Goal: Use online tool/utility: Utilize a website feature to perform a specific function

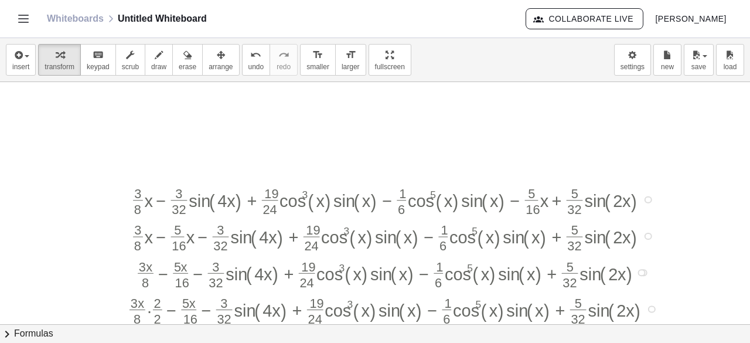
scroll to position [127, 83]
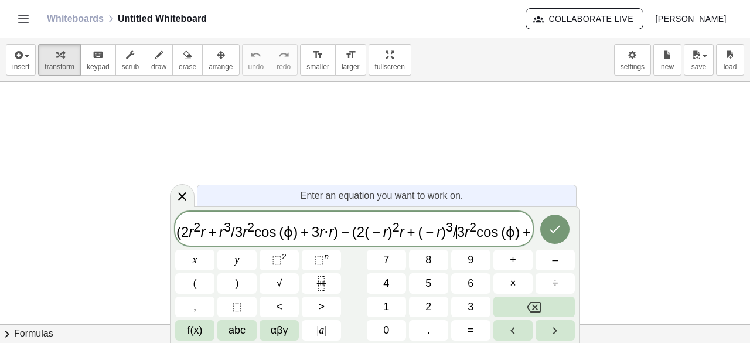
click at [457, 235] on span "3" at bounding box center [461, 232] width 8 height 16
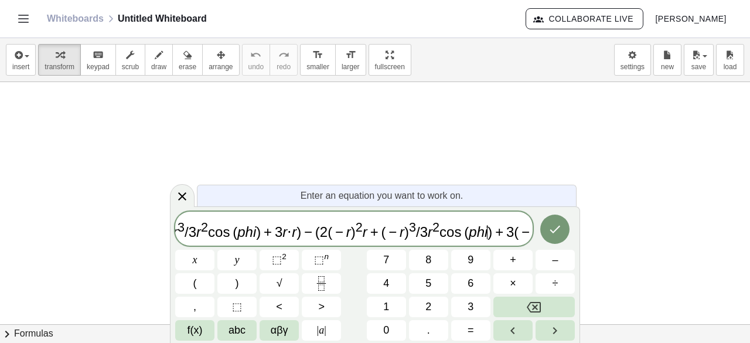
click at [468, 237] on span "( 2 r 2 r + r 3 / 3 r 2 c o s ⁡ ( p h i ) + 3 r ⋅ r ) − ( 2 ( − r ) 2 r + ( − r…" at bounding box center [354, 230] width 358 height 22
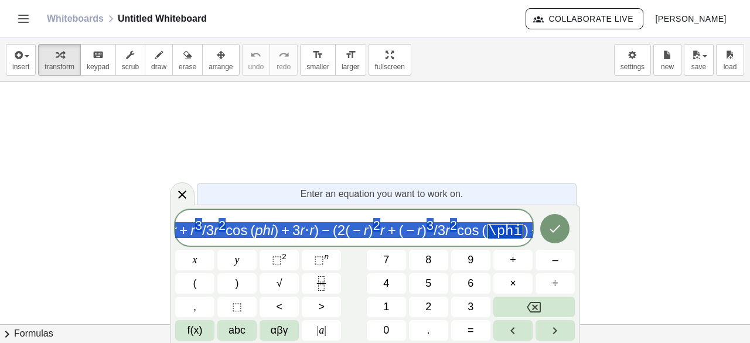
scroll to position [0, 0]
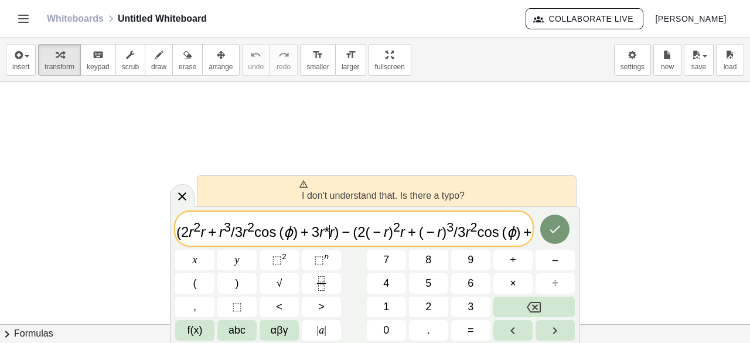
click at [324, 230] on span "*" at bounding box center [326, 232] width 5 height 16
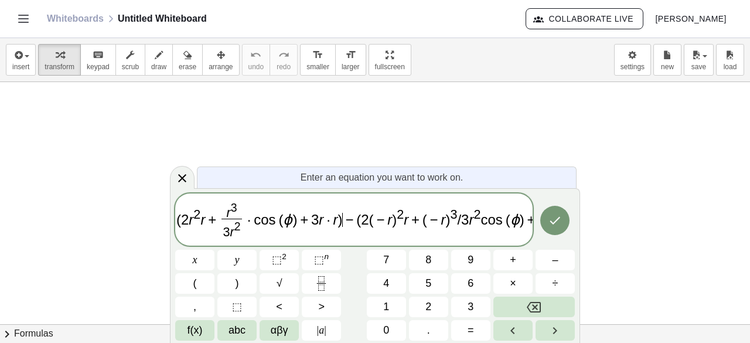
click at [343, 224] on span "−" at bounding box center [350, 220] width 14 height 14
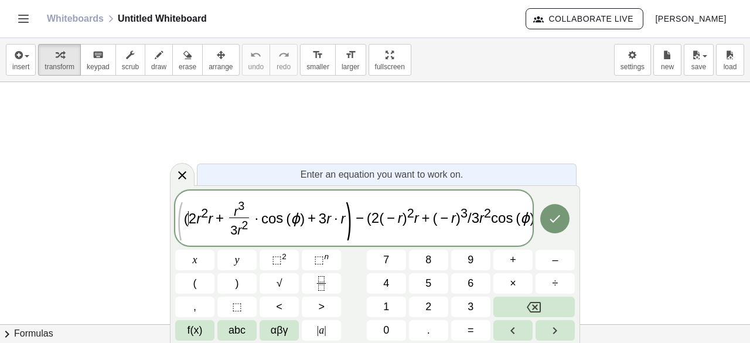
click at [187, 210] on span "( ​ 2 r 2 r + r 3 3 r 2 ​ · c o s ⁡ ( ϕ ) + 3 r · r" at bounding box center [265, 220] width 162 height 38
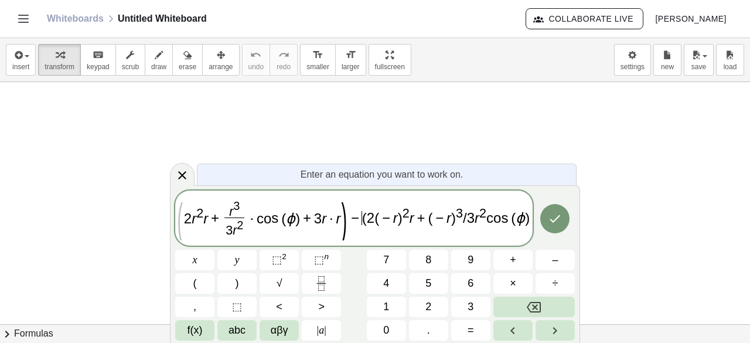
click at [362, 218] on span "(" at bounding box center [364, 218] width 5 height 16
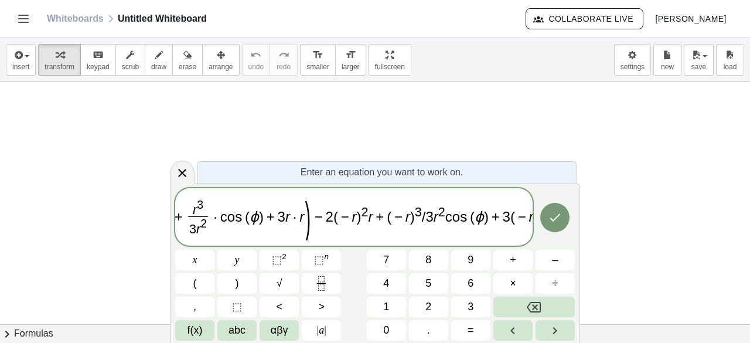
scroll to position [0, 47]
click at [323, 220] on span "2" at bounding box center [327, 217] width 8 height 16
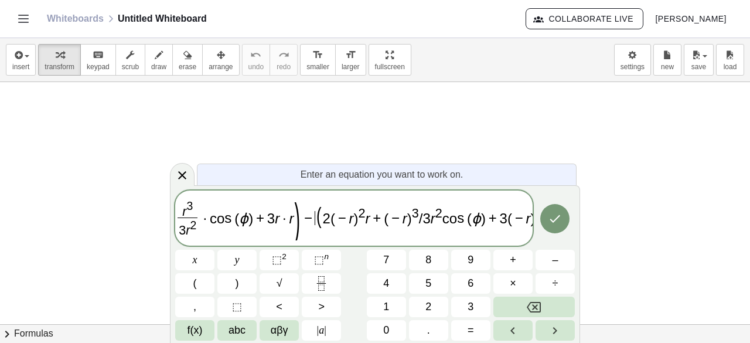
click at [315, 220] on span "(" at bounding box center [319, 215] width 8 height 23
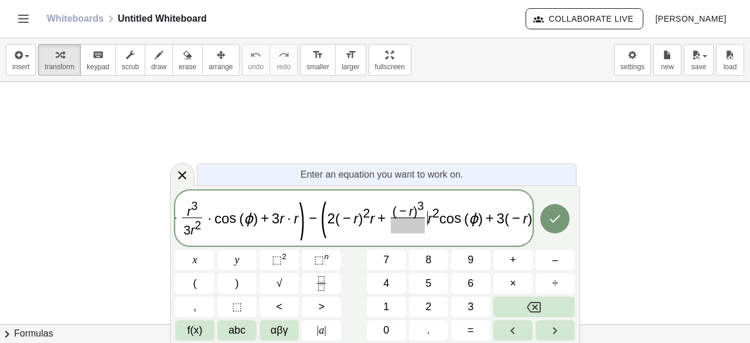
scroll to position [0, 39]
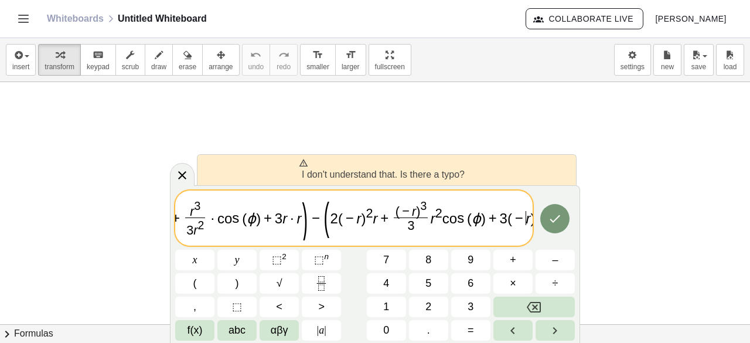
click at [527, 220] on var "r" at bounding box center [529, 218] width 5 height 16
click at [331, 219] on span "2" at bounding box center [335, 218] width 8 height 16
click at [279, 212] on span "2 r 2 r + r 3 3 r 2 ​ · c o s ⁡ ( ϕ ) + 3 r ​ · r" at bounding box center [223, 220] width 157 height 38
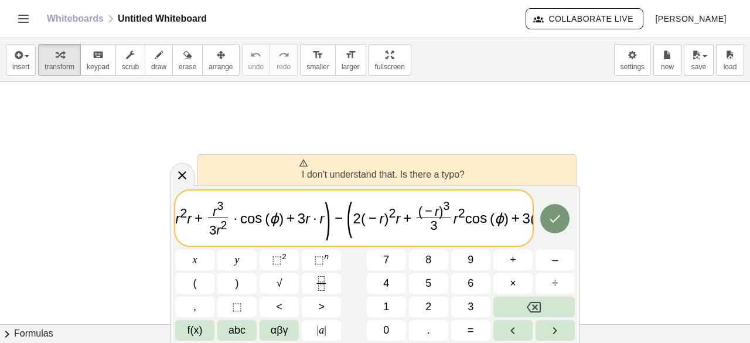
scroll to position [0, 0]
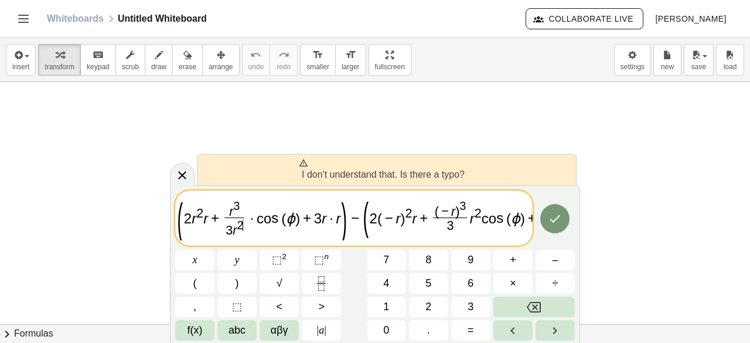
click at [240, 226] on span "3 r 2 ​" at bounding box center [235, 228] width 20 height 21
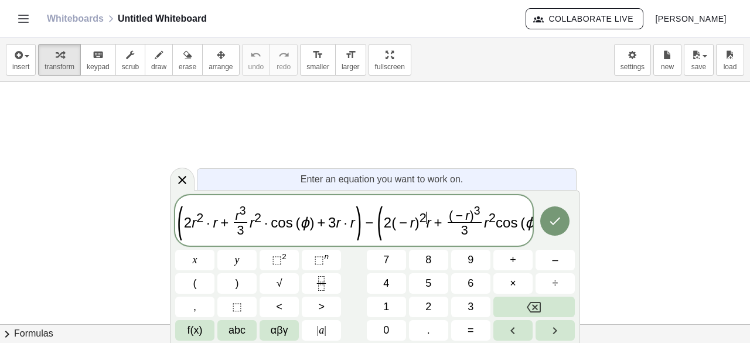
click at [420, 218] on span "2" at bounding box center [423, 217] width 7 height 15
click at [484, 214] on span "3" at bounding box center [487, 210] width 6 height 13
click at [544, 218] on button "Done" at bounding box center [555, 220] width 29 height 29
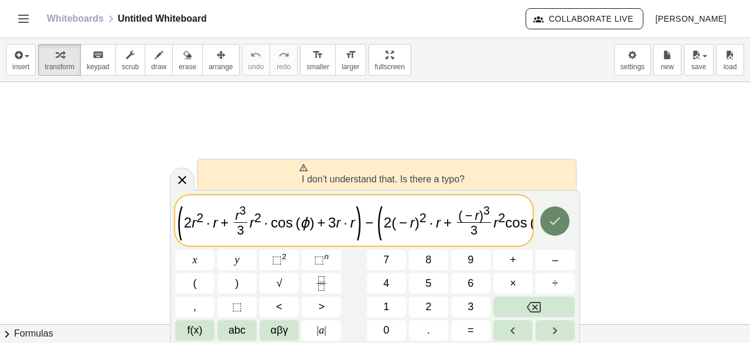
click at [544, 218] on button "Done" at bounding box center [555, 220] width 29 height 29
click at [436, 228] on var "r" at bounding box center [438, 223] width 5 height 16
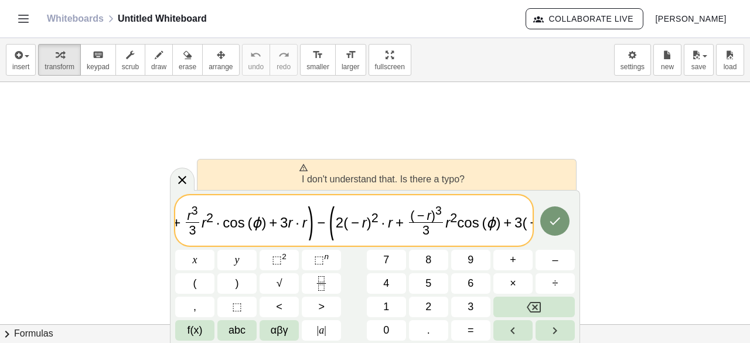
scroll to position [0, 62]
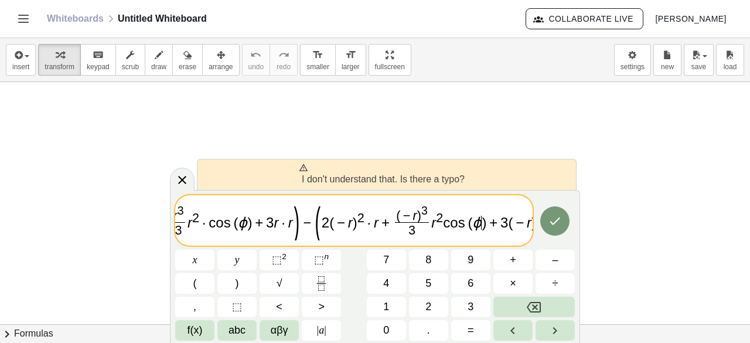
click at [473, 226] on var "ϕ" at bounding box center [477, 223] width 9 height 16
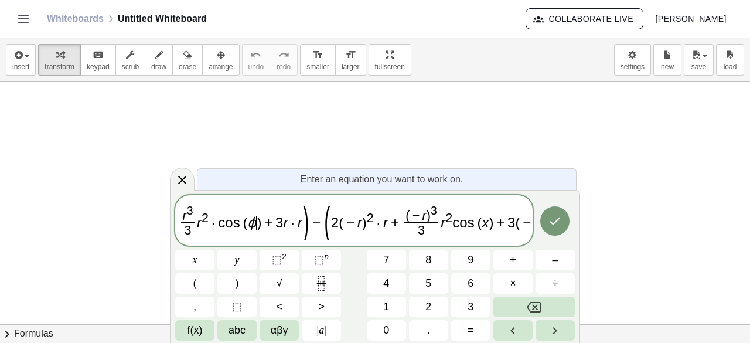
click at [257, 228] on span ")" at bounding box center [259, 223] width 5 height 16
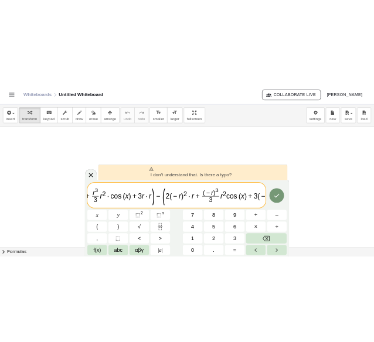
scroll to position [0, 0]
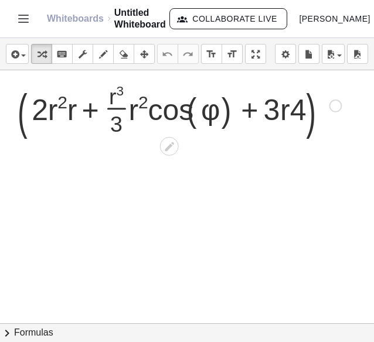
click at [335, 107] on div at bounding box center [335, 105] width 13 height 13
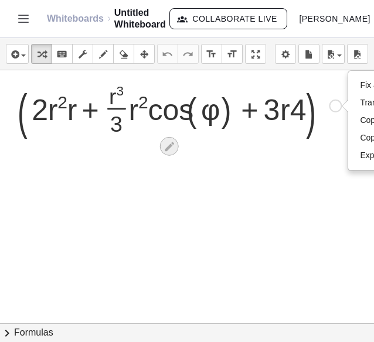
click at [168, 151] on icon at bounding box center [169, 147] width 12 height 12
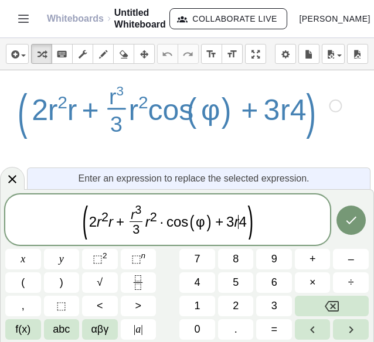
click at [239, 223] on span "4" at bounding box center [243, 222] width 8 height 16
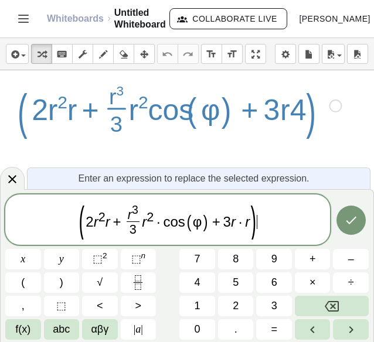
click at [262, 213] on span "( 2 r 2 r + r 3 3 ​ r 2 · c o s ( φ ) + 3 r · r ) ​" at bounding box center [167, 221] width 325 height 38
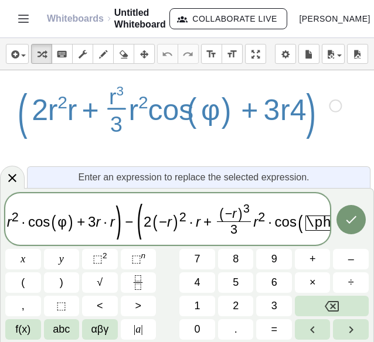
scroll to position [0, 41]
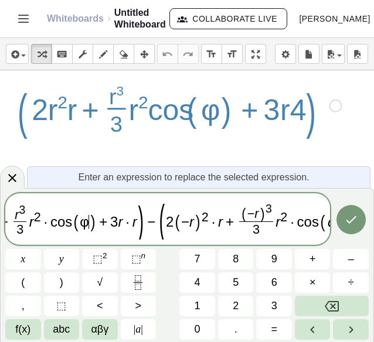
click at [89, 222] on span ")" at bounding box center [93, 221] width 8 height 17
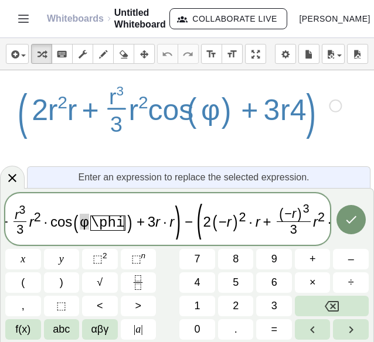
scroll to position [0, 40]
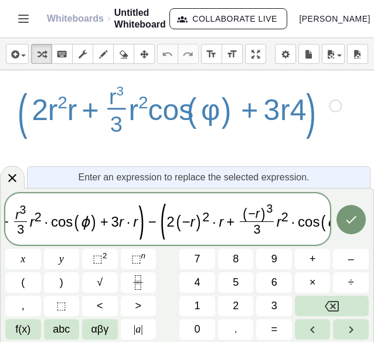
click at [320, 223] on span "( ϕ ​ )" at bounding box center [332, 222] width 25 height 17
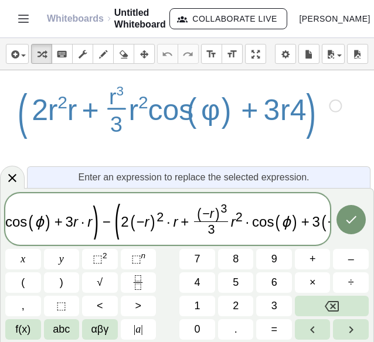
scroll to position [0, 91]
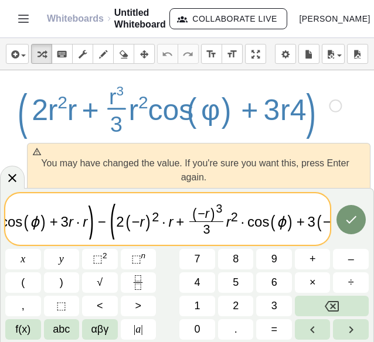
click at [336, 223] on span ")" at bounding box center [340, 221] width 8 height 17
click at [354, 227] on button "Done" at bounding box center [351, 219] width 29 height 29
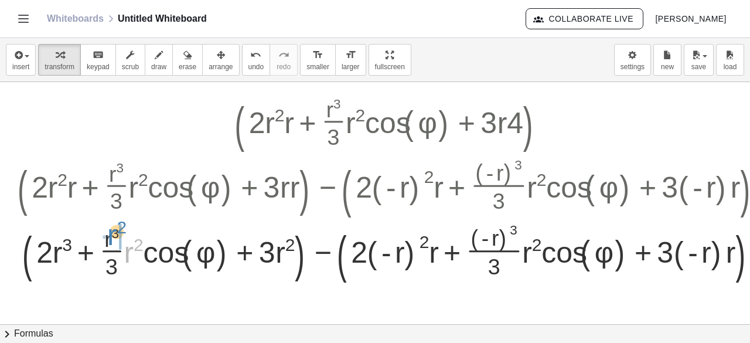
drag, startPoint x: 135, startPoint y: 253, endPoint x: 119, endPoint y: 235, distance: 24.1
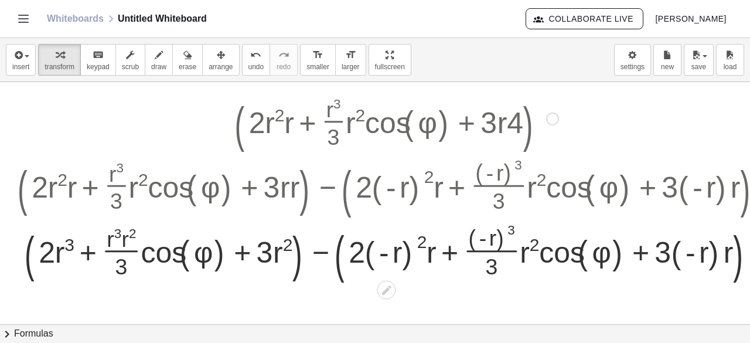
click at [121, 241] on div at bounding box center [397, 247] width 770 height 65
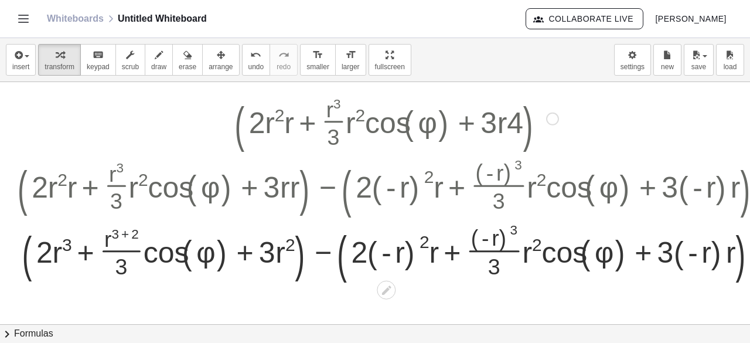
click at [124, 237] on div at bounding box center [397, 247] width 770 height 65
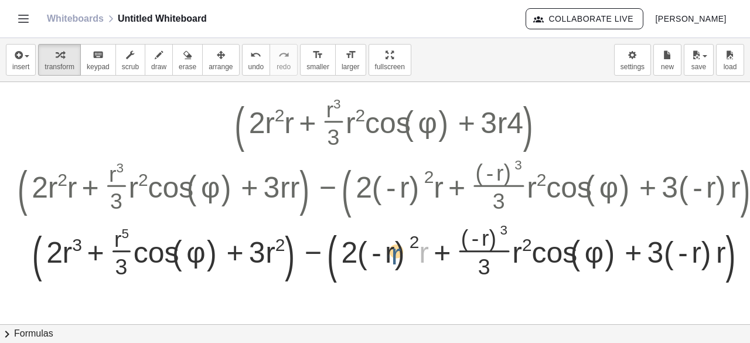
drag, startPoint x: 420, startPoint y: 249, endPoint x: 392, endPoint y: 251, distance: 28.8
click at [392, 251] on div at bounding box center [397, 247] width 770 height 65
drag, startPoint x: 416, startPoint y: 242, endPoint x: 390, endPoint y: 238, distance: 26.0
click at [390, 238] on div at bounding box center [397, 247] width 770 height 65
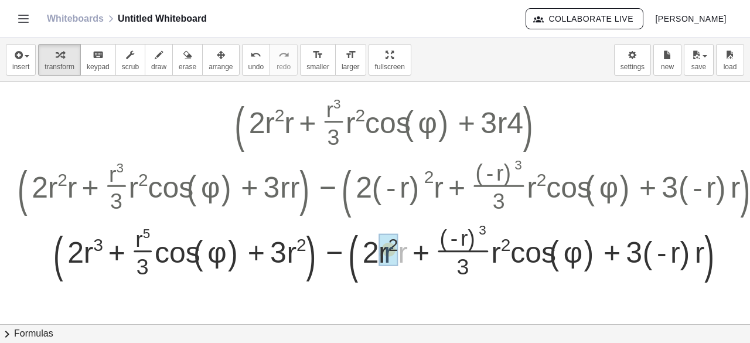
drag, startPoint x: 403, startPoint y: 252, endPoint x: 387, endPoint y: 252, distance: 15.8
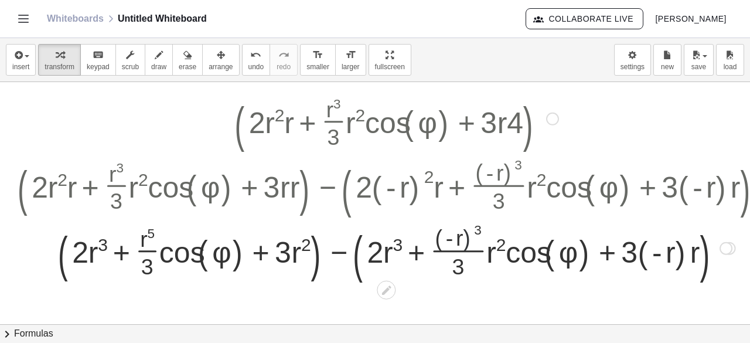
click at [473, 227] on div at bounding box center [397, 247] width 770 height 65
click at [477, 227] on div at bounding box center [397, 247] width 770 height 65
drag, startPoint x: 477, startPoint y: 227, endPoint x: 452, endPoint y: 224, distance: 25.5
click at [452, 224] on div at bounding box center [397, 247] width 770 height 65
drag, startPoint x: 478, startPoint y: 227, endPoint x: 458, endPoint y: 231, distance: 20.8
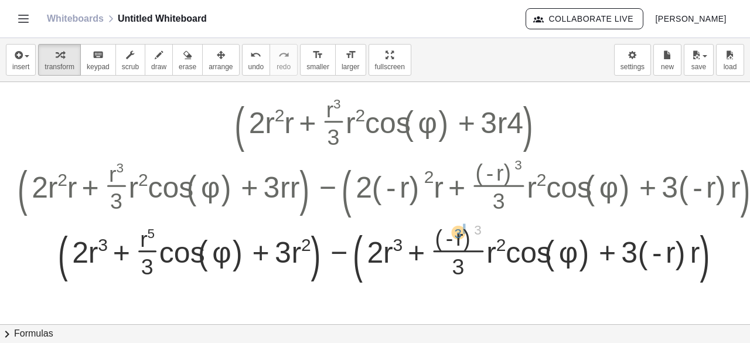
click at [458, 231] on div at bounding box center [397, 247] width 770 height 65
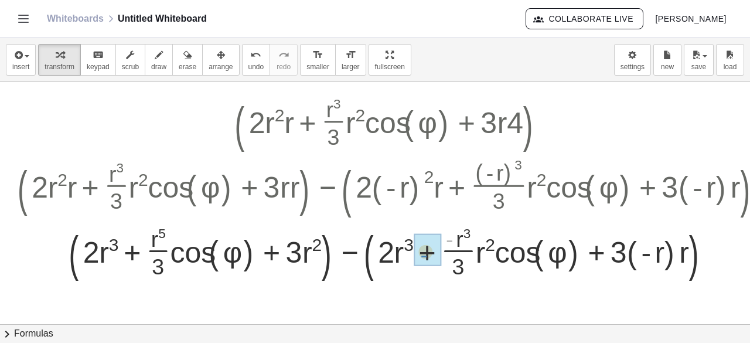
drag, startPoint x: 450, startPoint y: 238, endPoint x: 424, endPoint y: 253, distance: 30.0
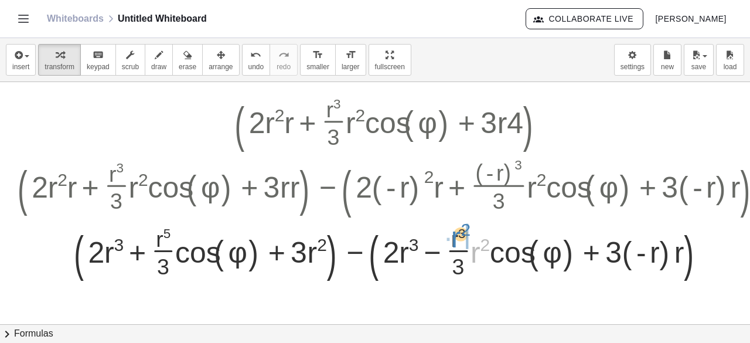
drag, startPoint x: 473, startPoint y: 256, endPoint x: 456, endPoint y: 241, distance: 22.8
click at [456, 241] on div at bounding box center [397, 247] width 770 height 63
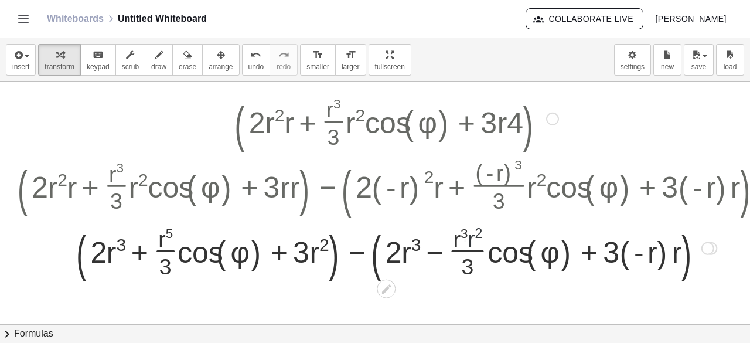
click at [456, 241] on div at bounding box center [397, 247] width 770 height 63
click at [464, 240] on div at bounding box center [397, 247] width 770 height 63
click at [474, 238] on div at bounding box center [397, 247] width 770 height 63
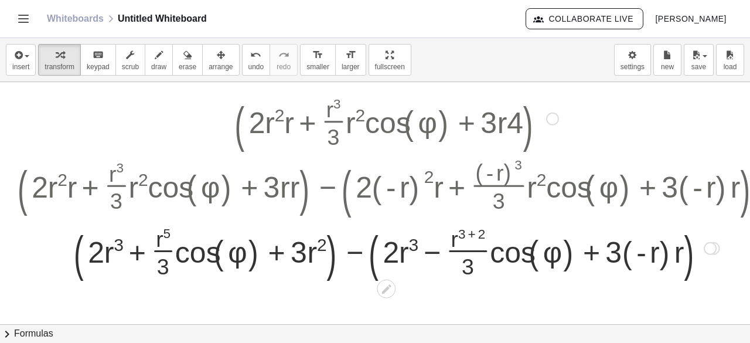
click at [473, 235] on div at bounding box center [397, 247] width 770 height 63
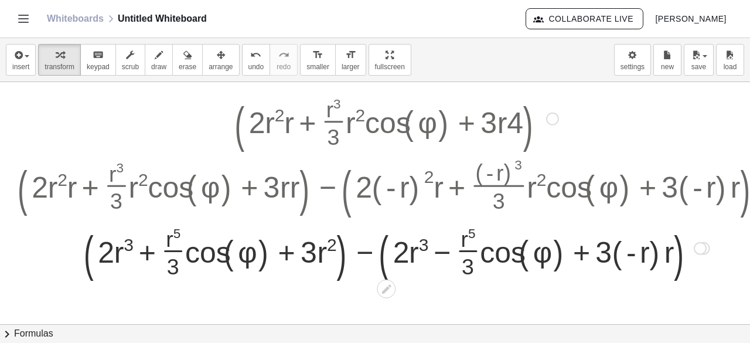
click at [654, 254] on div at bounding box center [397, 247] width 770 height 63
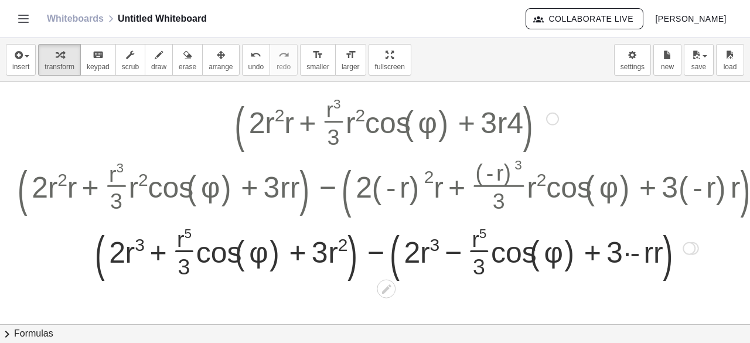
click at [656, 254] on div at bounding box center [397, 247] width 770 height 63
drag, startPoint x: 634, startPoint y: 254, endPoint x: 590, endPoint y: 259, distance: 44.8
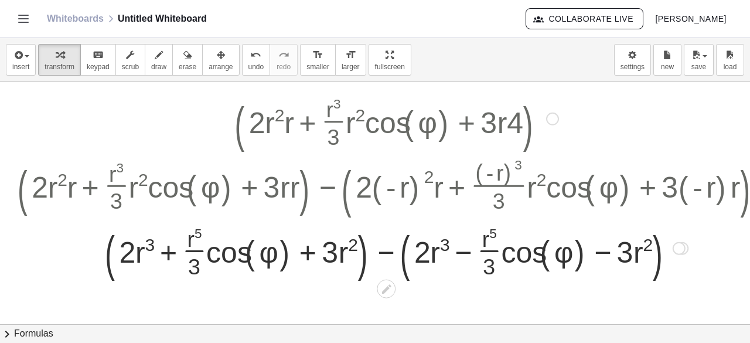
click at [403, 249] on div at bounding box center [397, 247] width 770 height 63
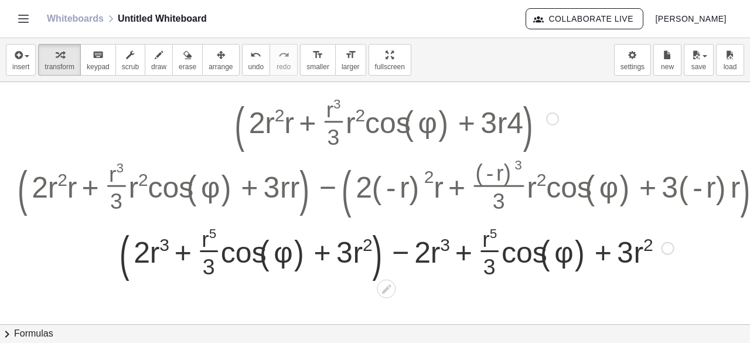
click at [375, 260] on div at bounding box center [397, 247] width 770 height 63
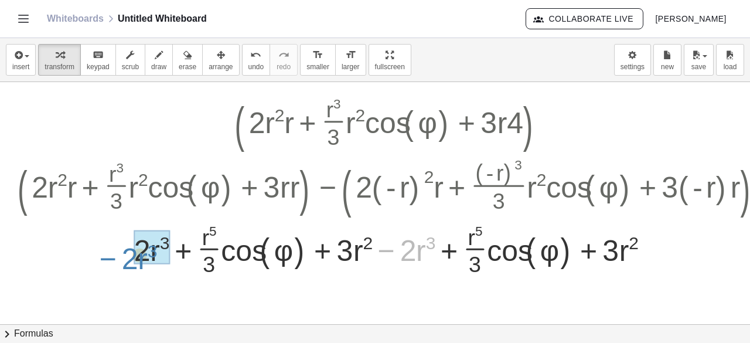
drag, startPoint x: 388, startPoint y: 253, endPoint x: 111, endPoint y: 261, distance: 277.4
click at [111, 261] on div at bounding box center [397, 247] width 770 height 59
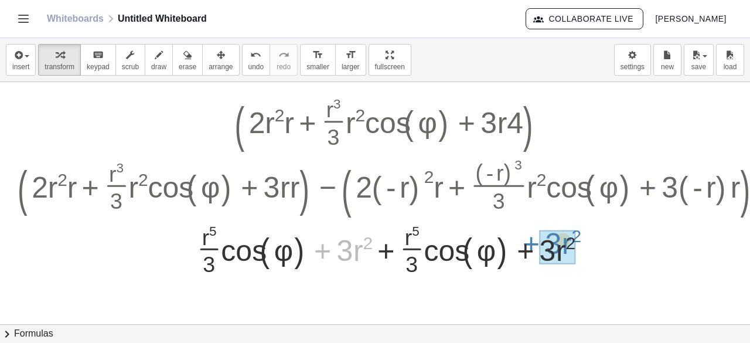
drag, startPoint x: 320, startPoint y: 252, endPoint x: 529, endPoint y: 244, distance: 208.8
click at [529, 244] on div at bounding box center [397, 247] width 770 height 59
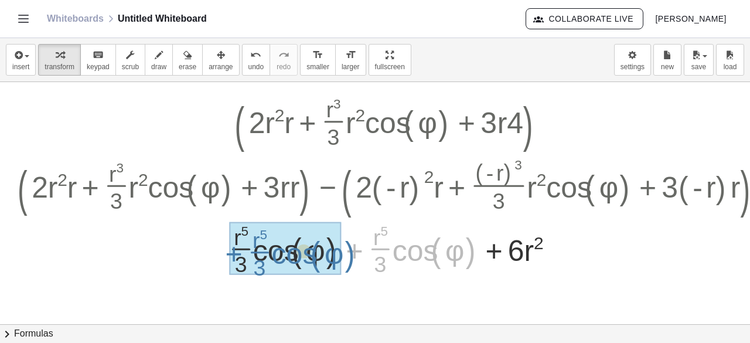
drag, startPoint x: 355, startPoint y: 249, endPoint x: 230, endPoint y: 252, distance: 124.9
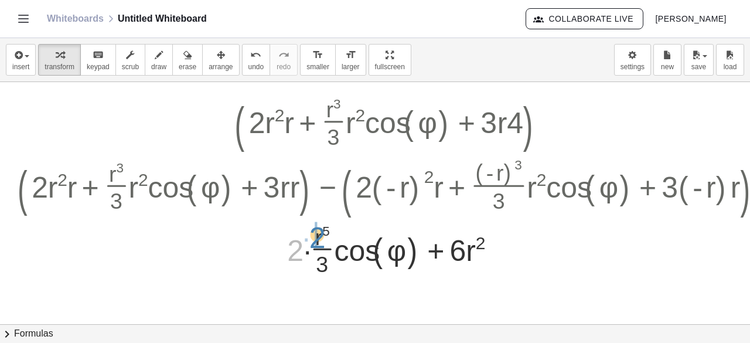
drag, startPoint x: 288, startPoint y: 249, endPoint x: 311, endPoint y: 236, distance: 26.0
click at [311, 236] on div at bounding box center [397, 247] width 770 height 59
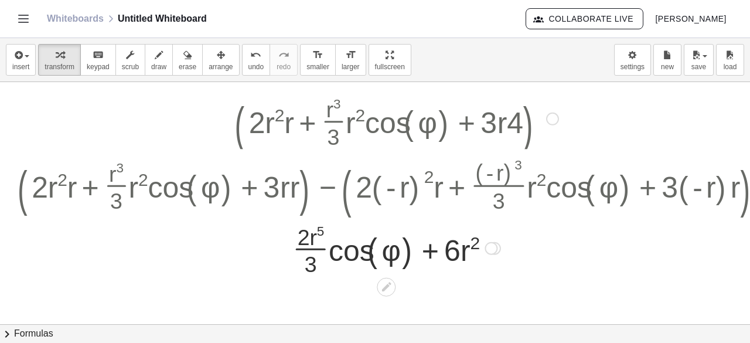
click at [497, 246] on div at bounding box center [491, 248] width 13 height 13
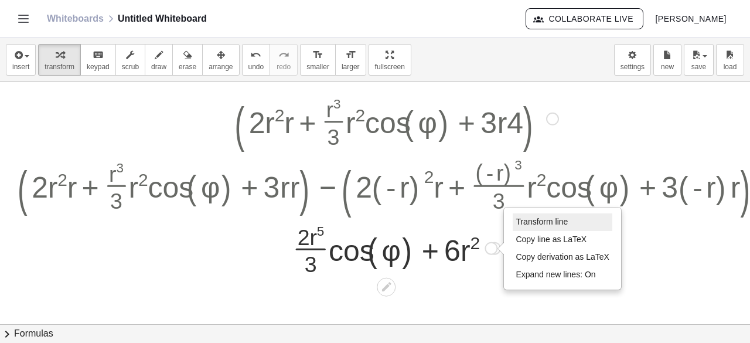
click at [533, 213] on li "Transform line" at bounding box center [563, 222] width 100 height 18
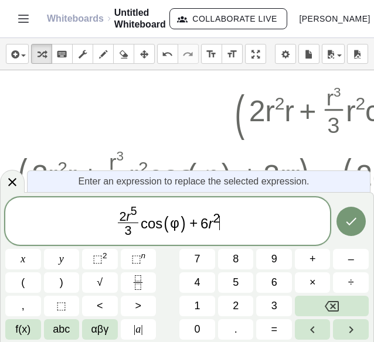
click at [231, 231] on span "2 r 5 3 ​ c o s ( φ ) + 6 r 2 ​" at bounding box center [167, 222] width 325 height 35
click at [219, 230] on span "2 r 5 3 ​ c o s ( φ ) + 6 r 2 ​" at bounding box center [167, 222] width 325 height 35
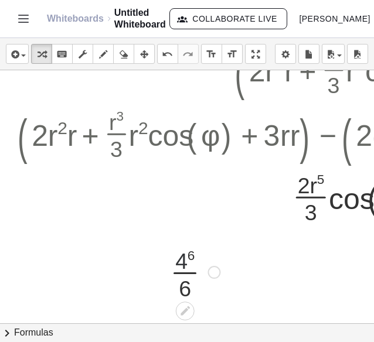
click at [187, 259] on div at bounding box center [195, 271] width 61 height 59
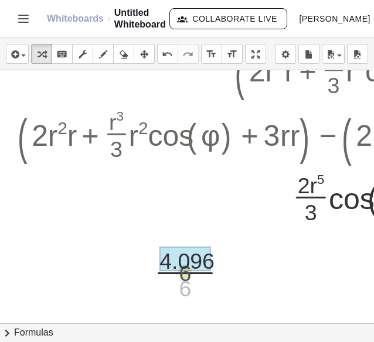
drag, startPoint x: 186, startPoint y: 280, endPoint x: 186, endPoint y: 268, distance: 12.3
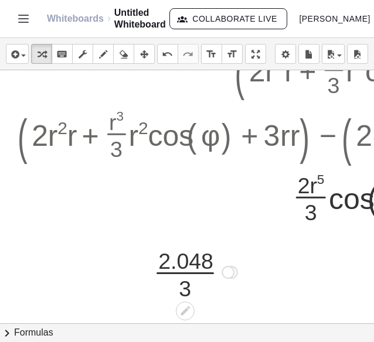
click at [227, 268] on div at bounding box center [228, 272] width 13 height 13
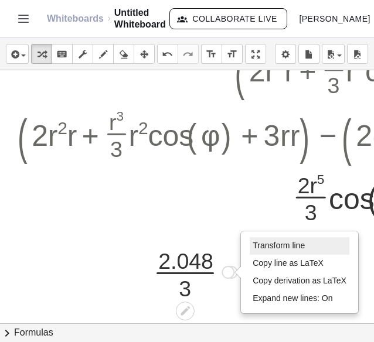
click at [269, 244] on span "Transform line" at bounding box center [279, 245] width 52 height 9
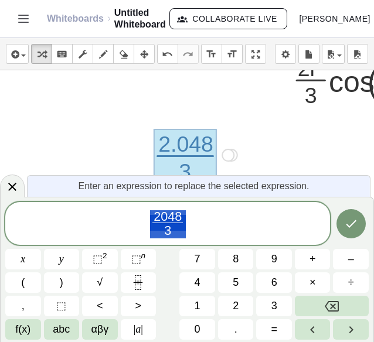
scroll to position [162, 0]
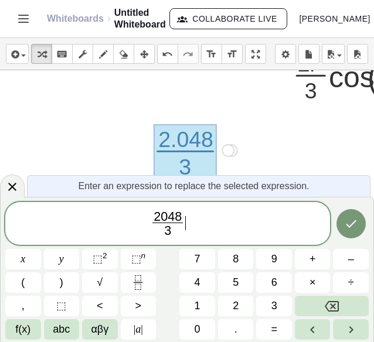
click at [211, 232] on span "2 0 4 8 3 ​ ​" at bounding box center [167, 224] width 325 height 31
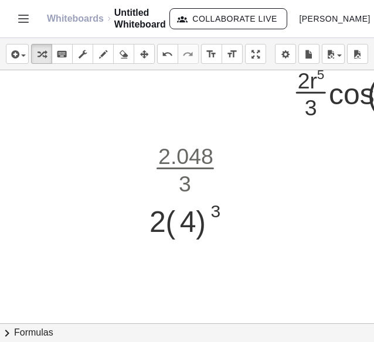
scroll to position [145, 0]
click at [214, 215] on div at bounding box center [196, 216] width 104 height 43
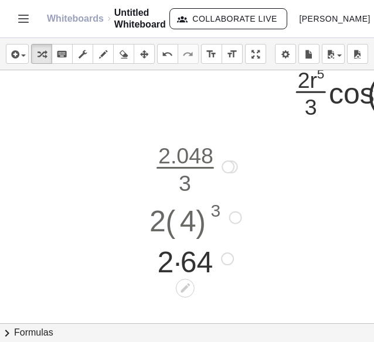
click at [185, 256] on div at bounding box center [196, 258] width 104 height 40
